Goal: Communication & Community: Answer question/provide support

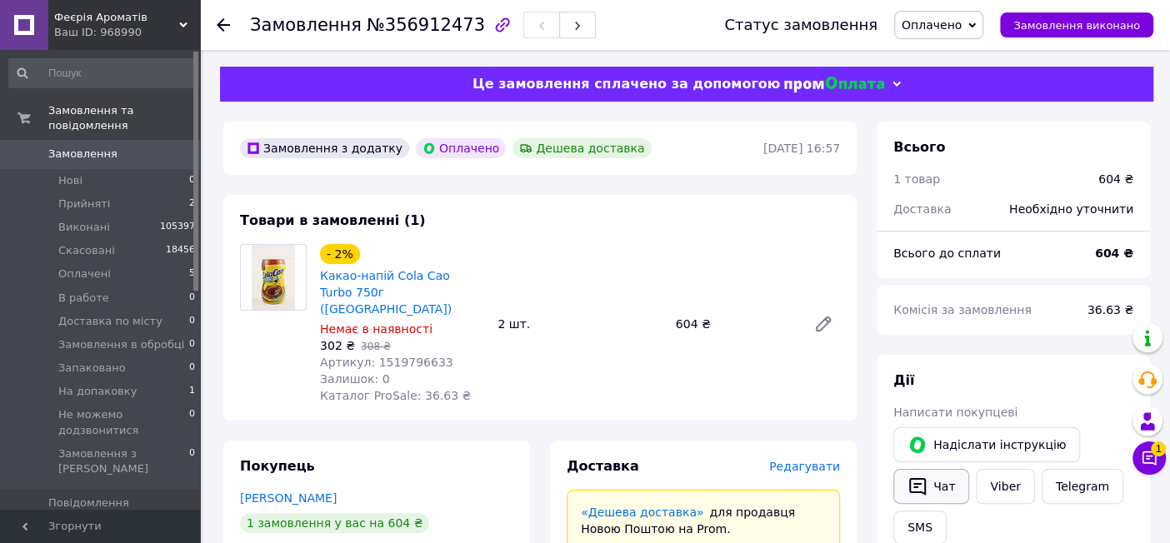
click at [949, 490] on button "Чат" at bounding box center [931, 486] width 76 height 35
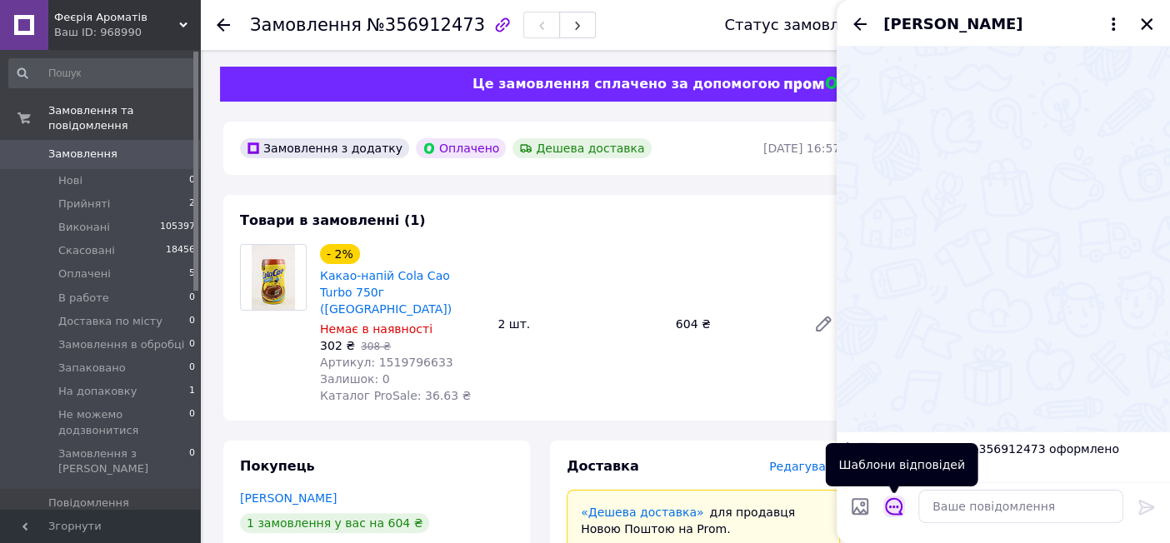
click at [898, 502] on icon "Відкрити шаблони відповідей" at bounding box center [894, 506] width 18 height 18
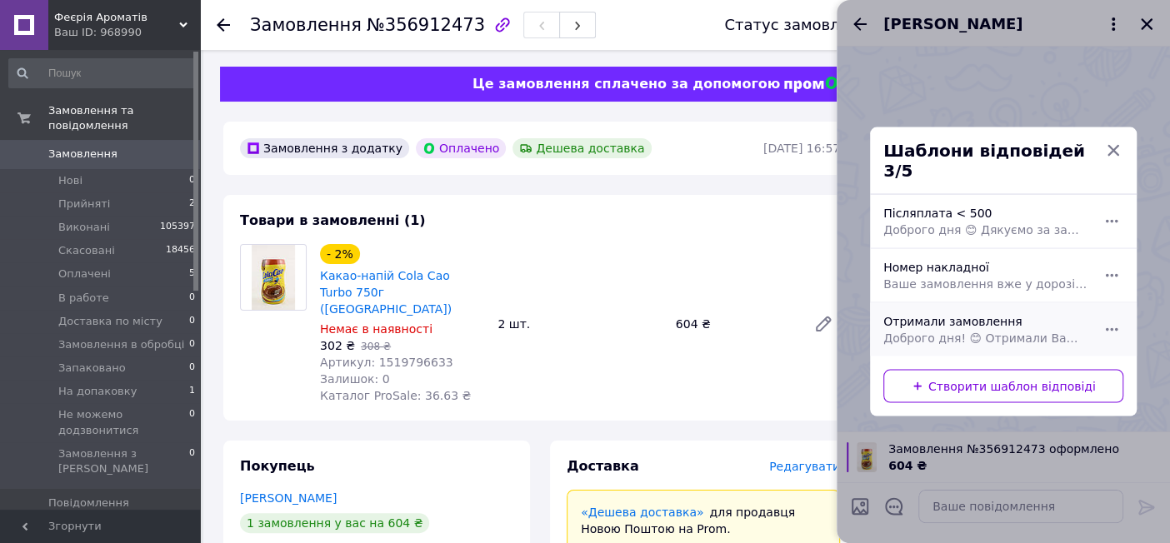
click at [956, 309] on div "Отримали замовлення Доброго дня! 😊 Отримали Ваше замовлення — дякуємо! Передаєм…" at bounding box center [985, 330] width 217 height 47
type textarea "Доброго дня! 😊 Отримали Ваше замовлення — дякуємо! Передаємо його на пакування …"
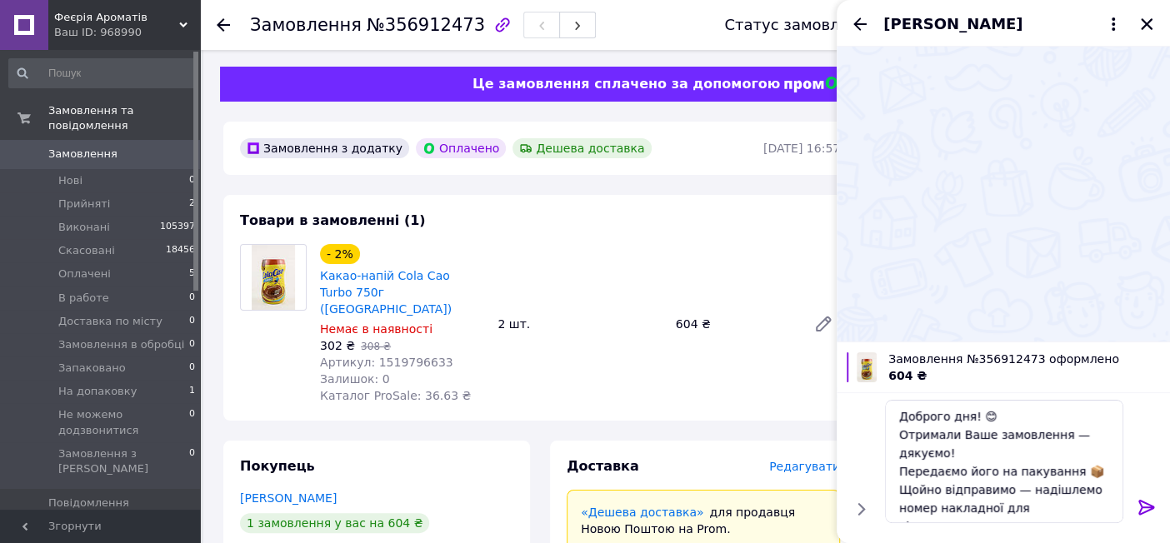
click at [1144, 509] on icon at bounding box center [1147, 507] width 20 height 20
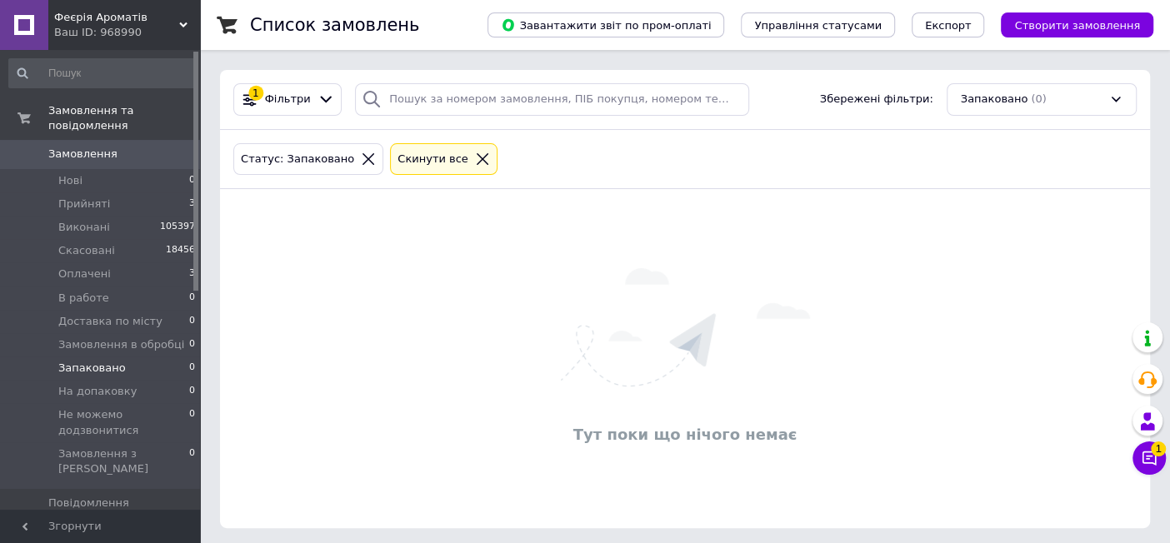
click at [133, 140] on link "Замовлення 0" at bounding box center [102, 154] width 205 height 28
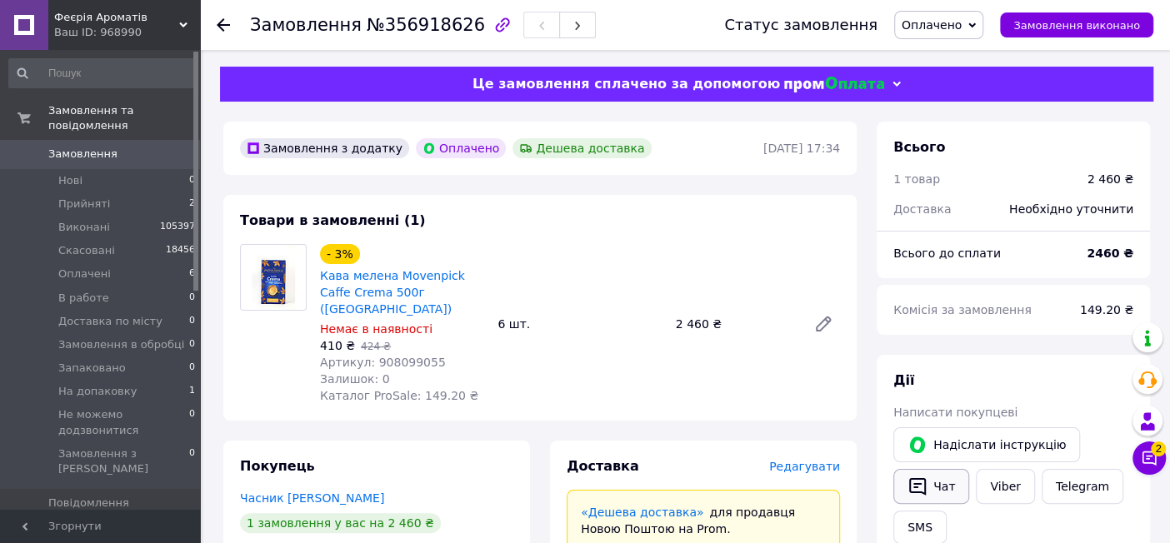
click at [962, 488] on button "Чат" at bounding box center [931, 486] width 76 height 35
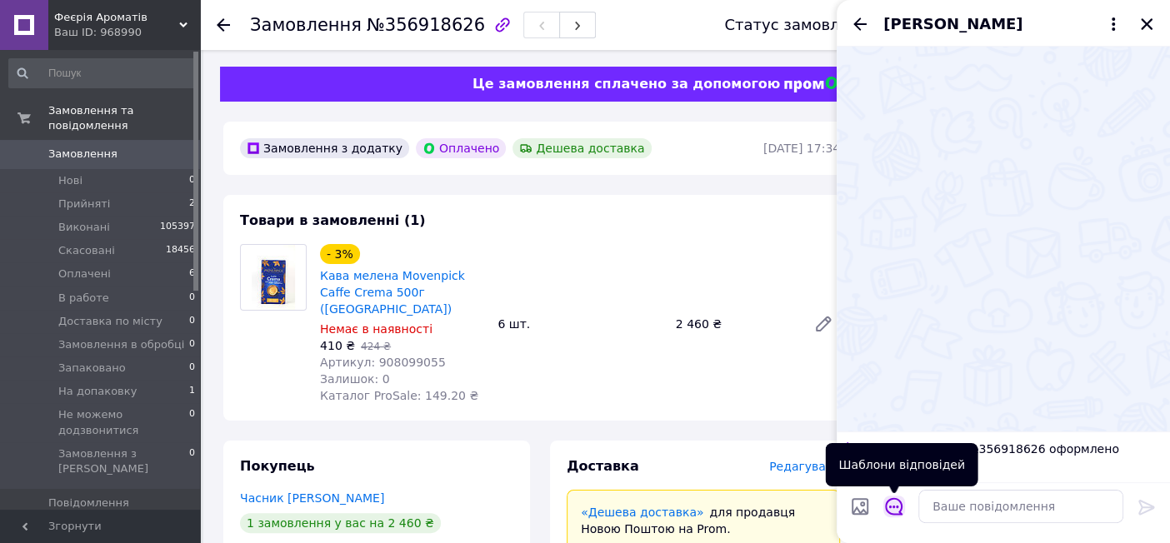
click at [891, 507] on icon "Відкрити шаблони відповідей" at bounding box center [893, 506] width 17 height 17
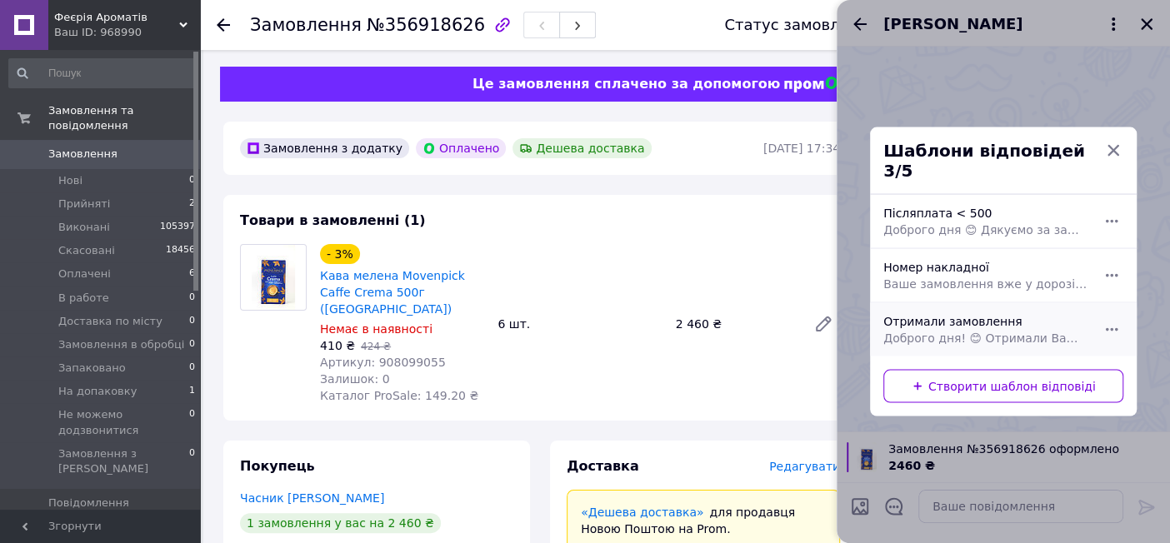
click at [957, 330] on span "Доброго дня! 😊 Отримали Ваше замовлення — дякуємо! Передаємо його на пакування …" at bounding box center [984, 338] width 203 height 17
type textarea "Доброго дня! 😊 Отримали Ваше замовлення — дякуємо! Передаємо його на пакування …"
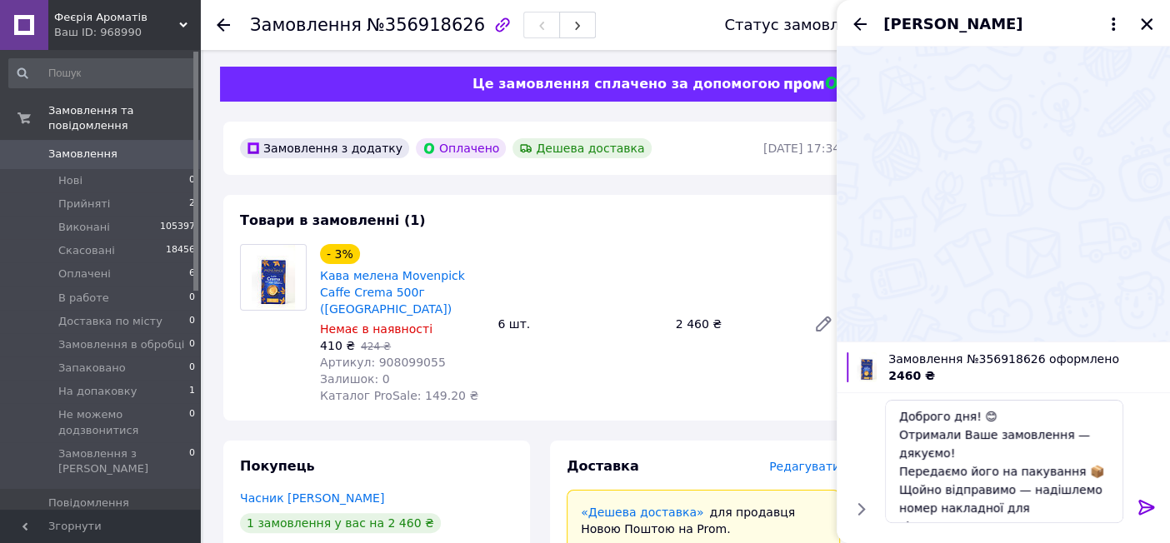
click at [1146, 507] on icon at bounding box center [1146, 507] width 16 height 15
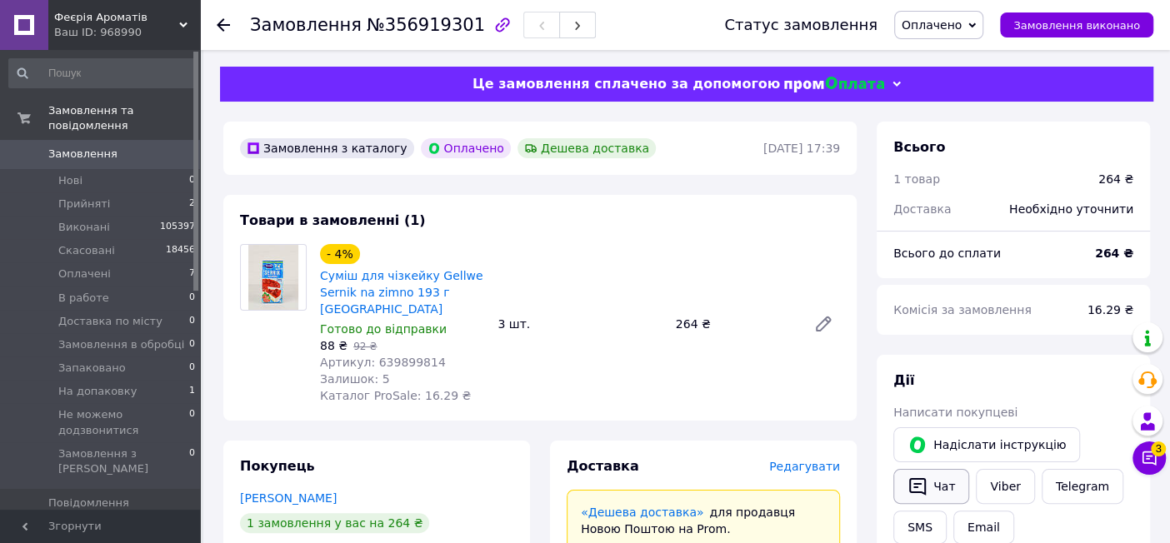
click at [934, 485] on button "Чат" at bounding box center [931, 486] width 76 height 35
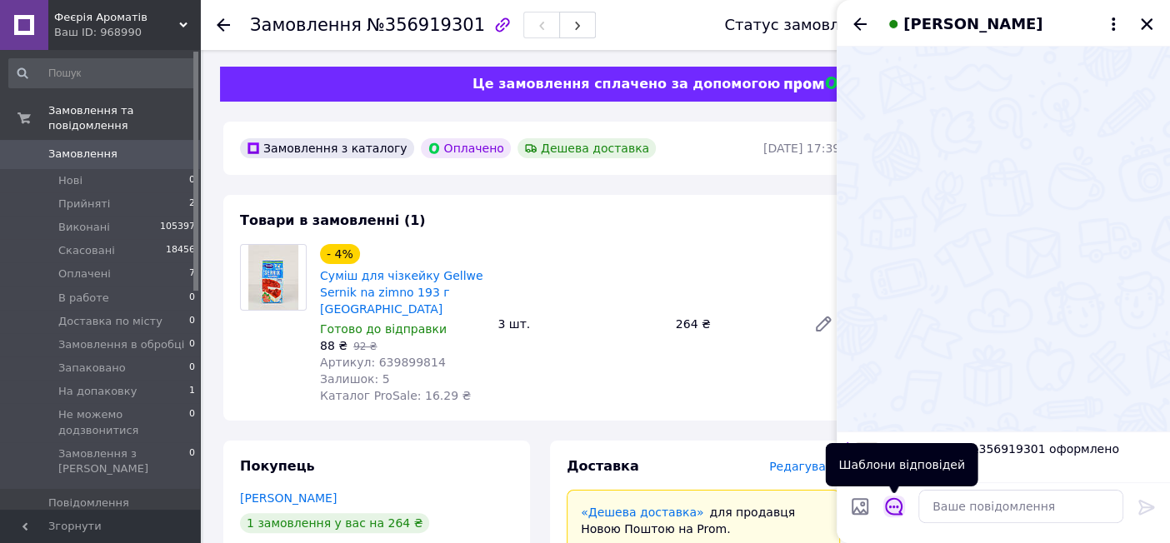
click at [893, 509] on icon "Відкрити шаблони відповідей" at bounding box center [894, 506] width 18 height 18
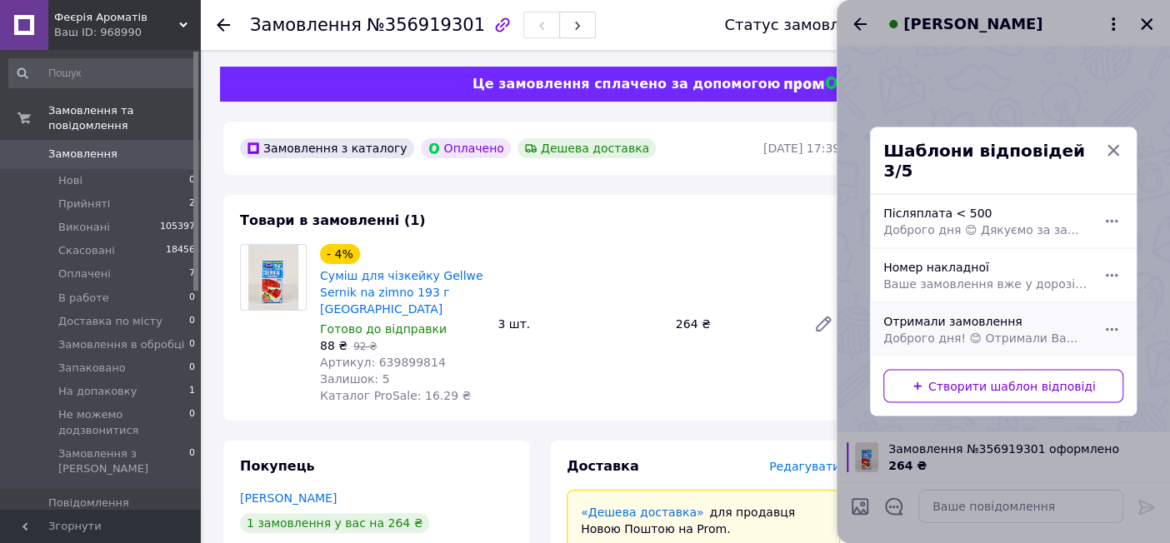
click at [975, 330] on span "Доброго дня! 😊 Отримали Ваше замовлення — дякуємо! Передаємо його на пакування …" at bounding box center [984, 338] width 203 height 17
type textarea "Доброго дня! 😊 Отримали Ваше замовлення — дякуємо! Передаємо його на пакування …"
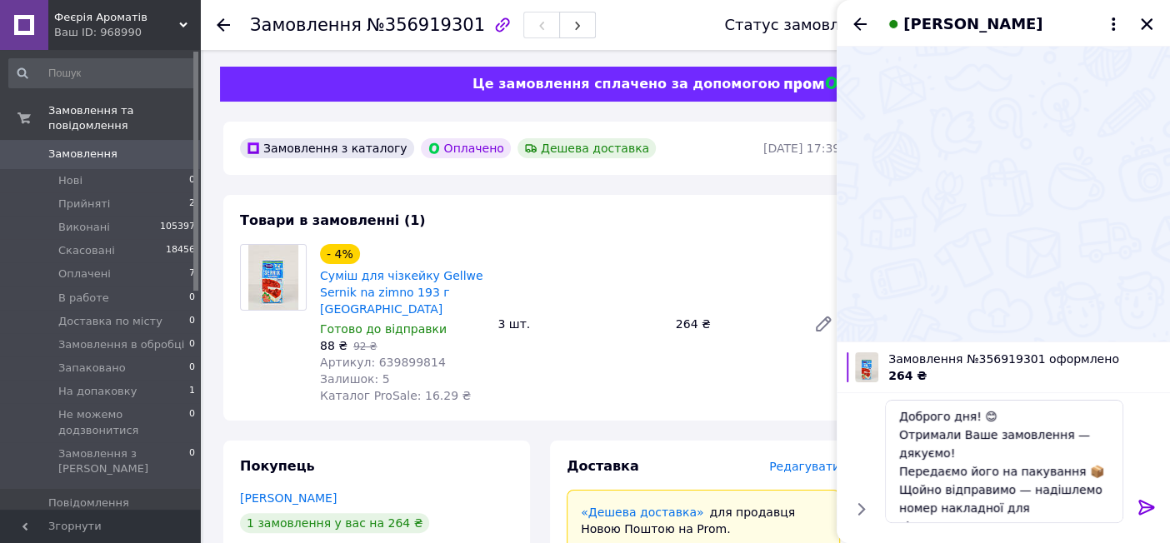
click at [1141, 512] on icon at bounding box center [1147, 507] width 20 height 20
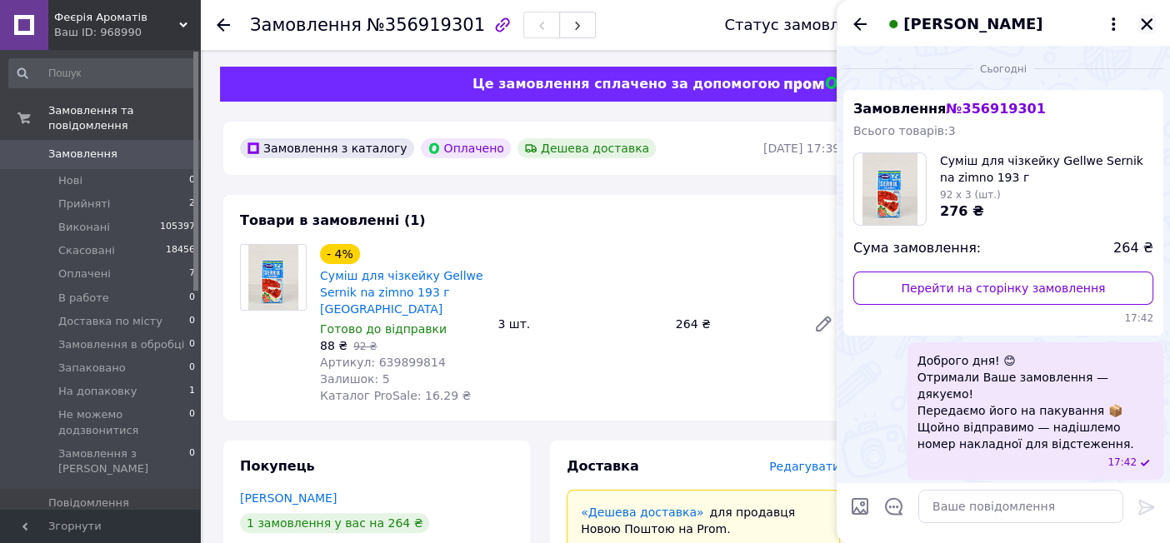
click at [1151, 28] on icon "Закрити" at bounding box center [1147, 24] width 12 height 12
